Goal: Transaction & Acquisition: Purchase product/service

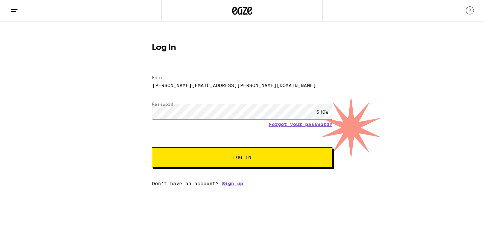
click at [231, 156] on span "Log In" at bounding box center [242, 157] width 126 height 5
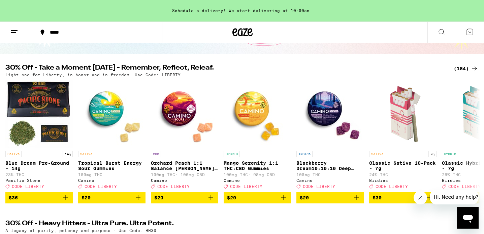
scroll to position [53, 0]
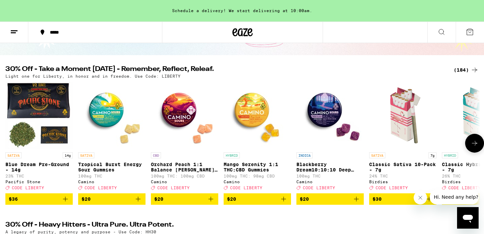
click at [481, 148] on button at bounding box center [474, 143] width 19 height 19
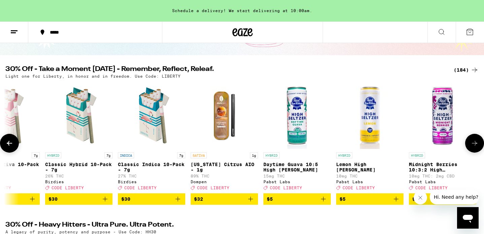
scroll to position [0, 400]
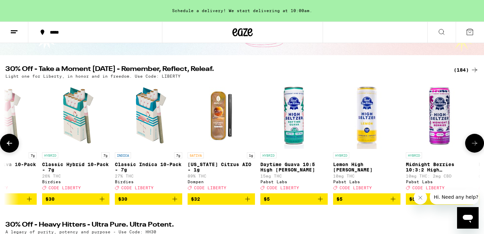
click at [220, 131] on img "Open page for California Citrus AIO - 1g from Dompen" at bounding box center [221, 115] width 67 height 67
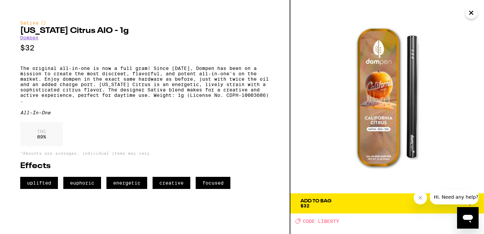
click at [470, 17] on icon "Close" at bounding box center [471, 13] width 8 height 10
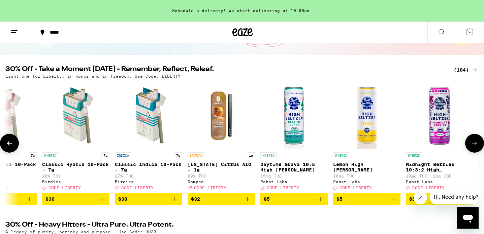
click at [475, 147] on icon at bounding box center [474, 143] width 8 height 8
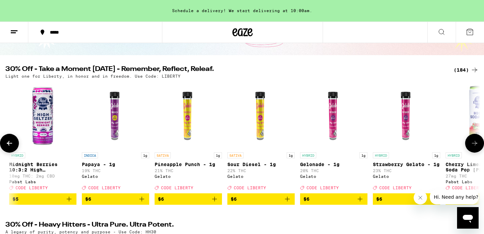
scroll to position [0, 799]
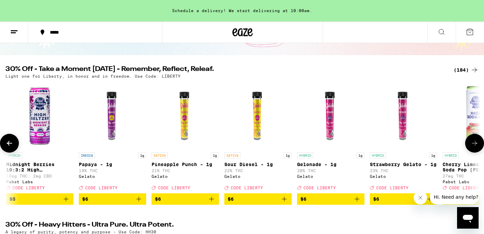
click at [475, 147] on icon at bounding box center [474, 143] width 8 height 8
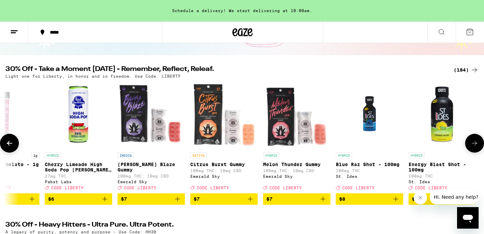
scroll to position [0, 1199]
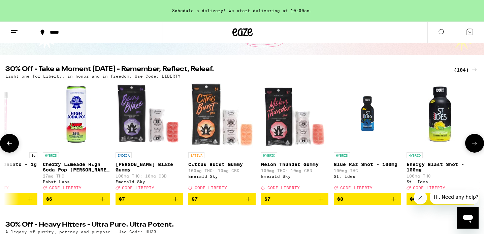
click at [475, 147] on icon at bounding box center [474, 143] width 8 height 8
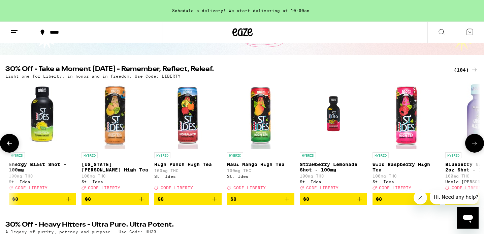
scroll to position [0, 1599]
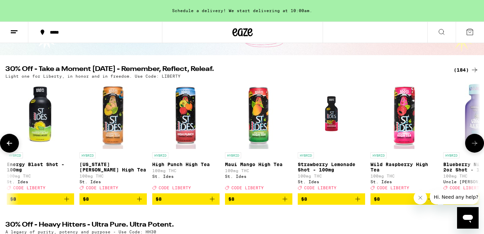
click at [475, 147] on icon at bounding box center [474, 143] width 8 height 8
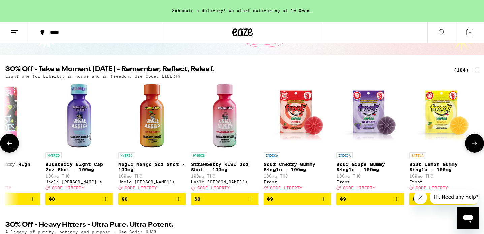
scroll to position [0, 1999]
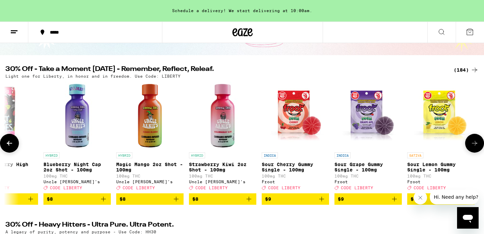
click at [475, 147] on icon at bounding box center [474, 143] width 8 height 8
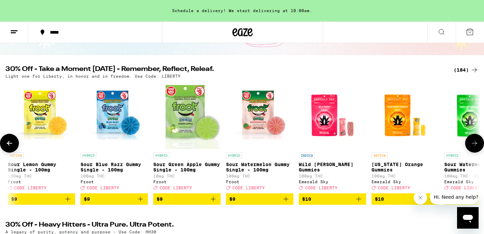
scroll to position [0, 2398]
click at [475, 147] on icon at bounding box center [474, 143] width 8 height 8
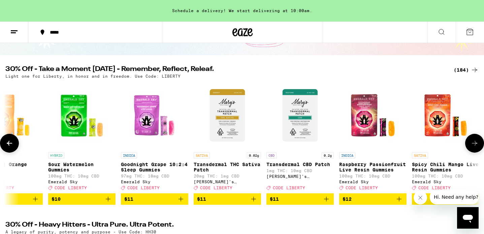
scroll to position [0, 2798]
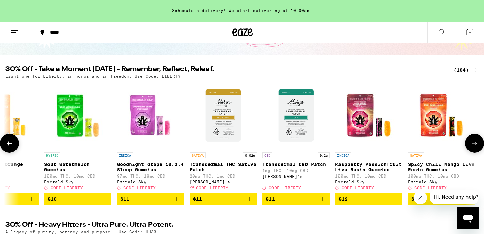
click at [475, 147] on icon at bounding box center [474, 143] width 8 height 8
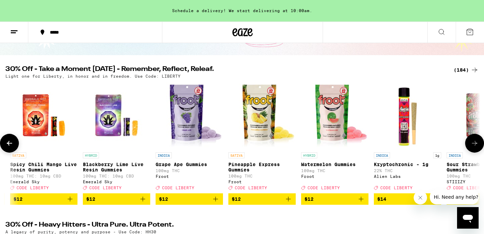
scroll to position [0, 3198]
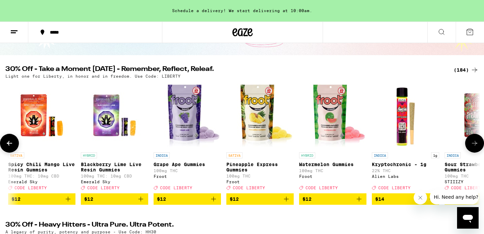
click at [475, 147] on icon at bounding box center [474, 143] width 8 height 8
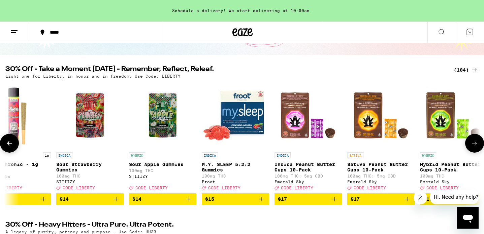
scroll to position [0, 3598]
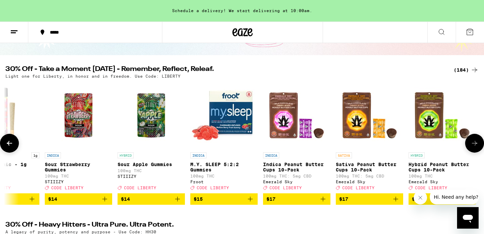
click at [475, 147] on icon at bounding box center [474, 143] width 8 height 8
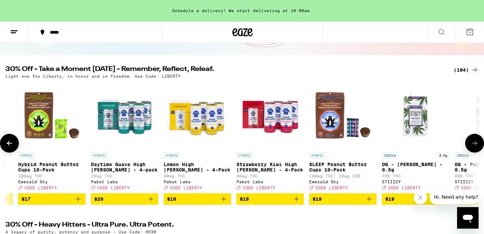
scroll to position [0, 3997]
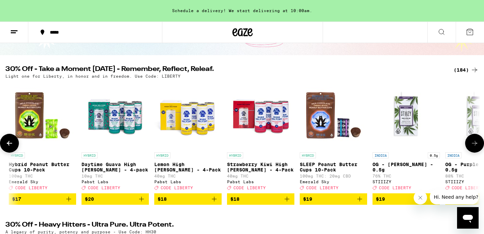
click at [475, 147] on icon at bounding box center [474, 143] width 8 height 8
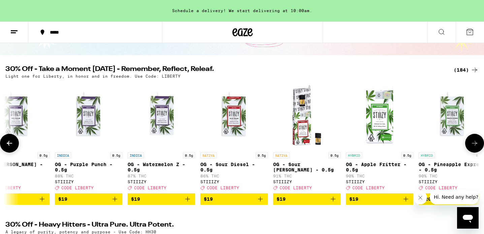
scroll to position [0, 4397]
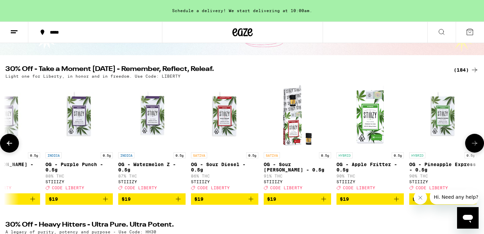
click at [475, 147] on icon at bounding box center [474, 143] width 8 height 8
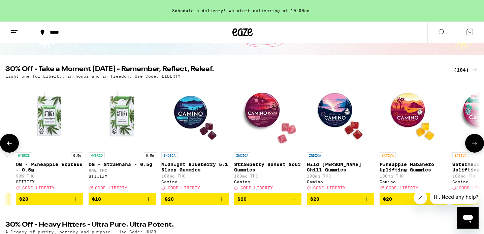
scroll to position [0, 4797]
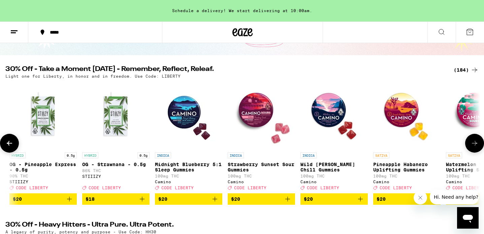
click at [475, 147] on icon at bounding box center [474, 143] width 8 height 8
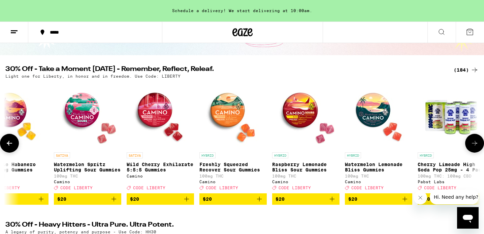
scroll to position [0, 5197]
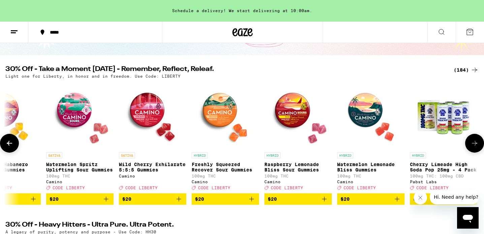
click at [475, 147] on icon at bounding box center [474, 143] width 8 height 8
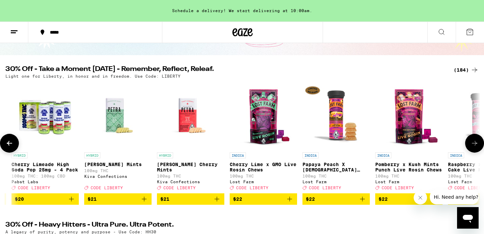
scroll to position [0, 5596]
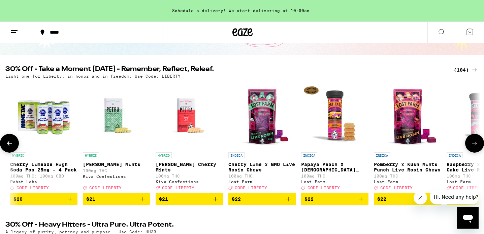
click at [475, 147] on icon at bounding box center [474, 143] width 8 height 8
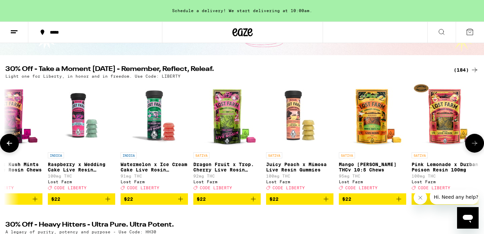
scroll to position [0, 5996]
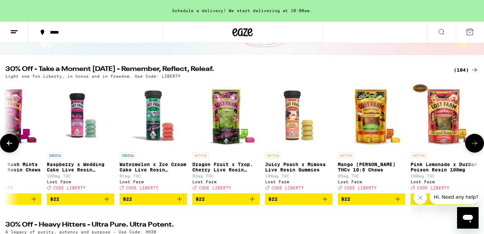
click at [475, 147] on icon at bounding box center [474, 143] width 8 height 8
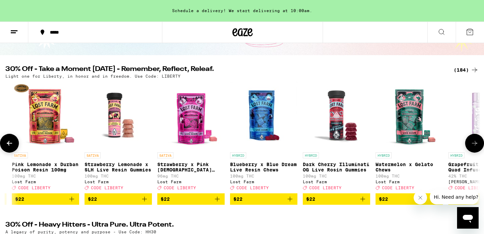
scroll to position [0, 6396]
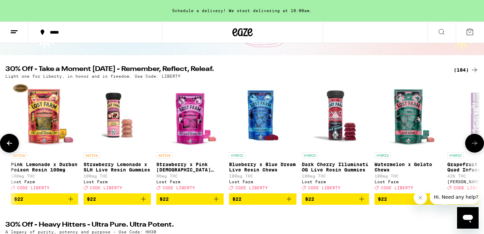
click at [475, 147] on icon at bounding box center [474, 143] width 8 height 8
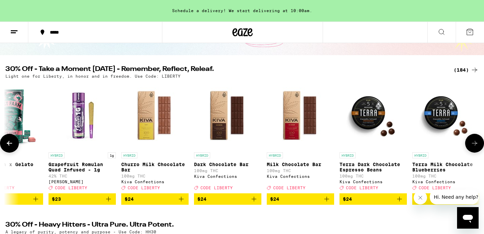
scroll to position [0, 6795]
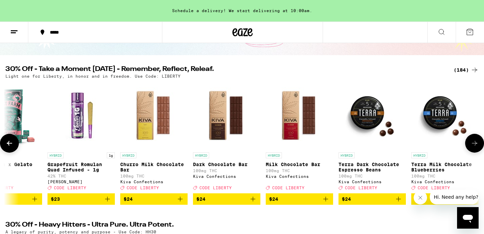
click at [475, 147] on icon at bounding box center [474, 143] width 8 height 8
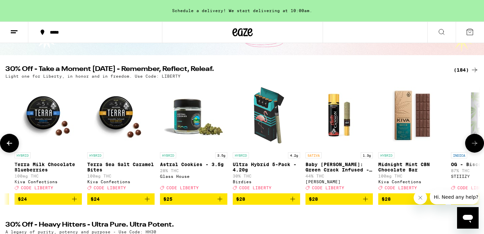
scroll to position [0, 7195]
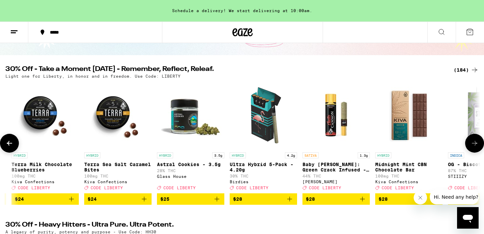
click at [475, 147] on icon at bounding box center [474, 143] width 8 height 8
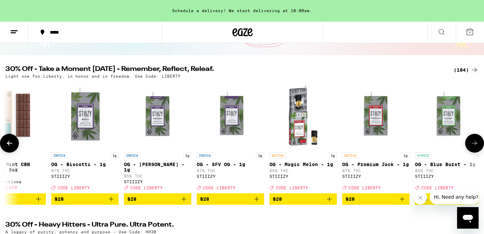
scroll to position [0, 7595]
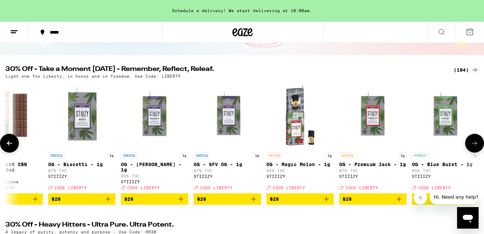
click at [475, 147] on icon at bounding box center [474, 143] width 8 height 8
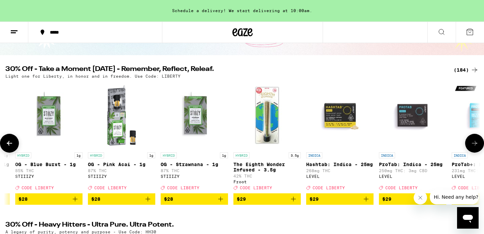
scroll to position [0, 7995]
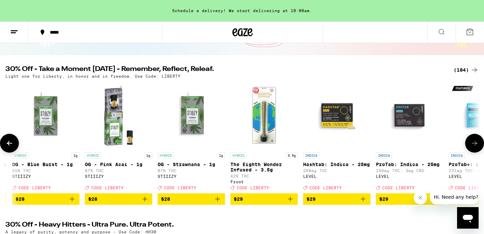
click at [475, 147] on icon at bounding box center [474, 143] width 8 height 8
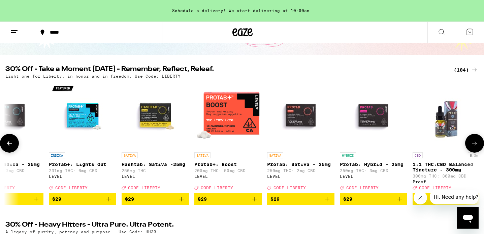
click at [475, 147] on icon at bounding box center [474, 143] width 8 height 8
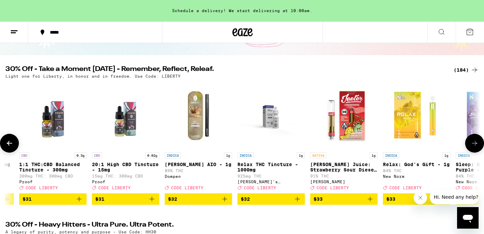
scroll to position [0, 8794]
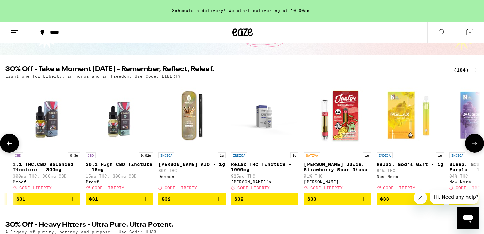
click at [475, 147] on icon at bounding box center [474, 143] width 8 height 8
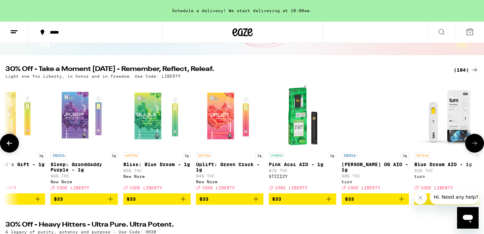
scroll to position [0, 9194]
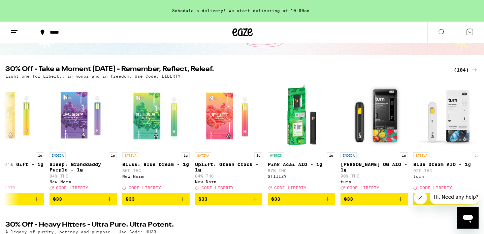
click at [19, 35] on button at bounding box center [14, 32] width 28 height 21
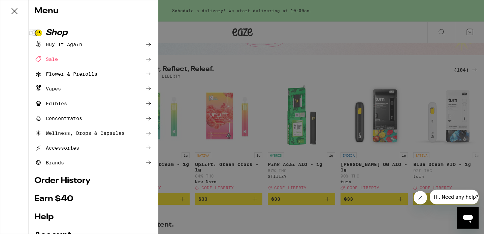
click at [80, 88] on div "Vapes" at bounding box center [93, 89] width 118 height 8
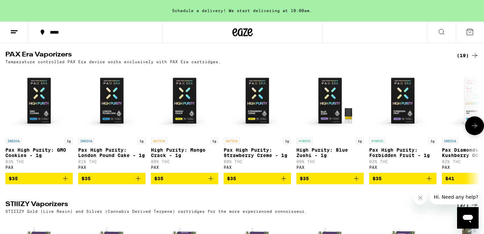
scroll to position [365, 0]
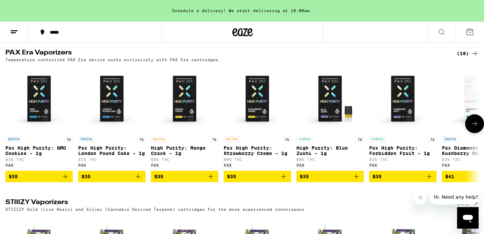
click at [476, 127] on icon at bounding box center [474, 124] width 8 height 8
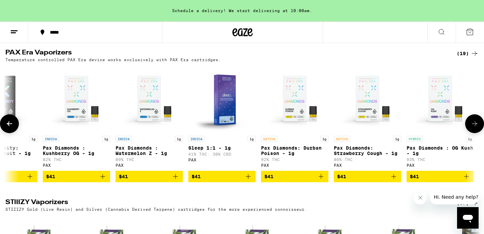
scroll to position [0, 400]
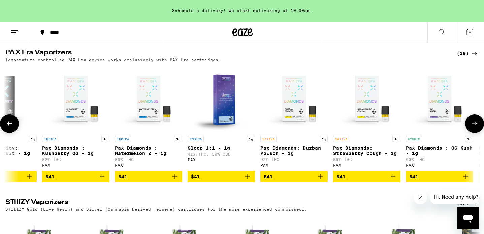
click at [476, 127] on icon at bounding box center [474, 124] width 8 height 8
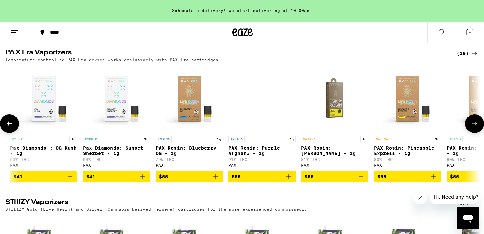
scroll to position [0, 799]
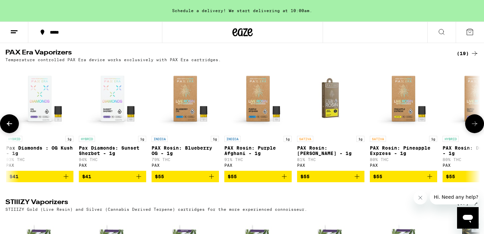
click at [476, 127] on icon at bounding box center [474, 124] width 8 height 8
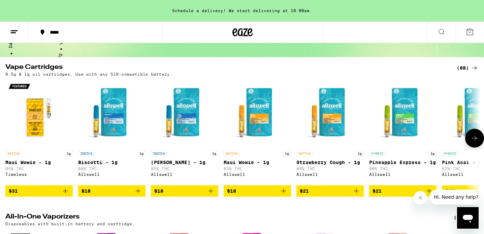
scroll to position [51, 0]
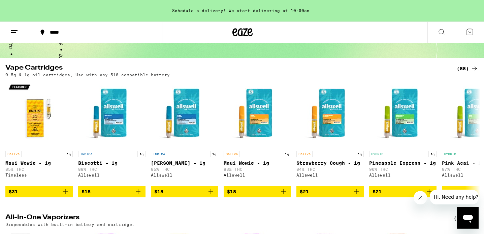
click at [16, 33] on icon at bounding box center [14, 32] width 8 height 8
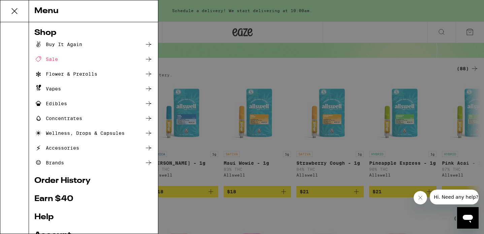
click at [62, 104] on div "Edibles" at bounding box center [50, 104] width 33 height 8
